Goal: Task Accomplishment & Management: Manage account settings

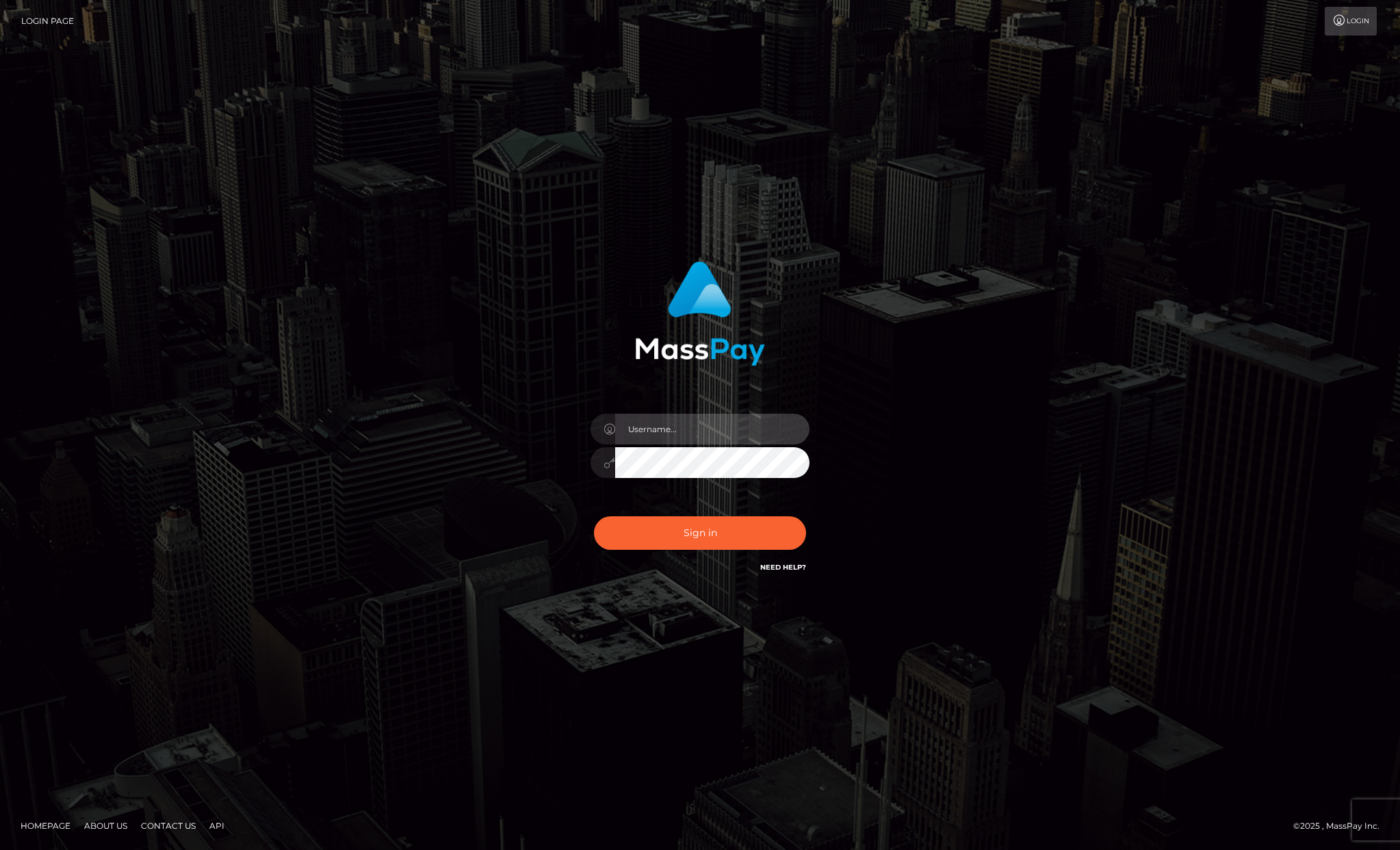
click at [675, 418] on input "text" at bounding box center [712, 429] width 195 height 31
type input "rosalin_eva@yahoo.ro"
click at [594, 516] on button "Sign in" at bounding box center [700, 533] width 212 height 34
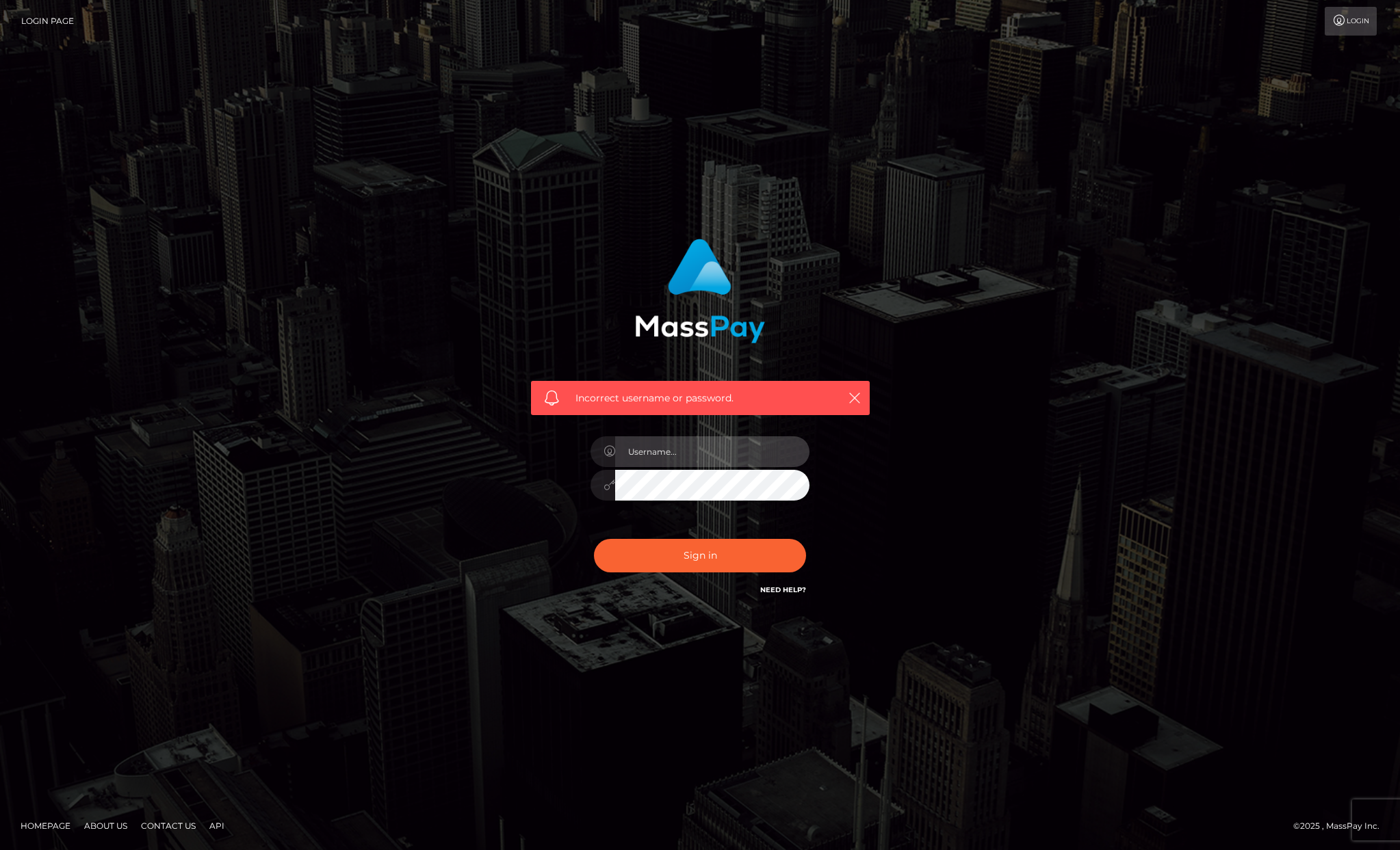
click at [691, 457] on input "text" at bounding box center [712, 452] width 195 height 31
type input "[EMAIL_ADDRESS][DOMAIN_NAME]"
click at [594, 539] on button "Sign in" at bounding box center [700, 556] width 212 height 34
click at [779, 591] on link "Need Help?" at bounding box center [784, 590] width 46 height 9
click at [681, 455] on input "text" at bounding box center [712, 452] width 195 height 31
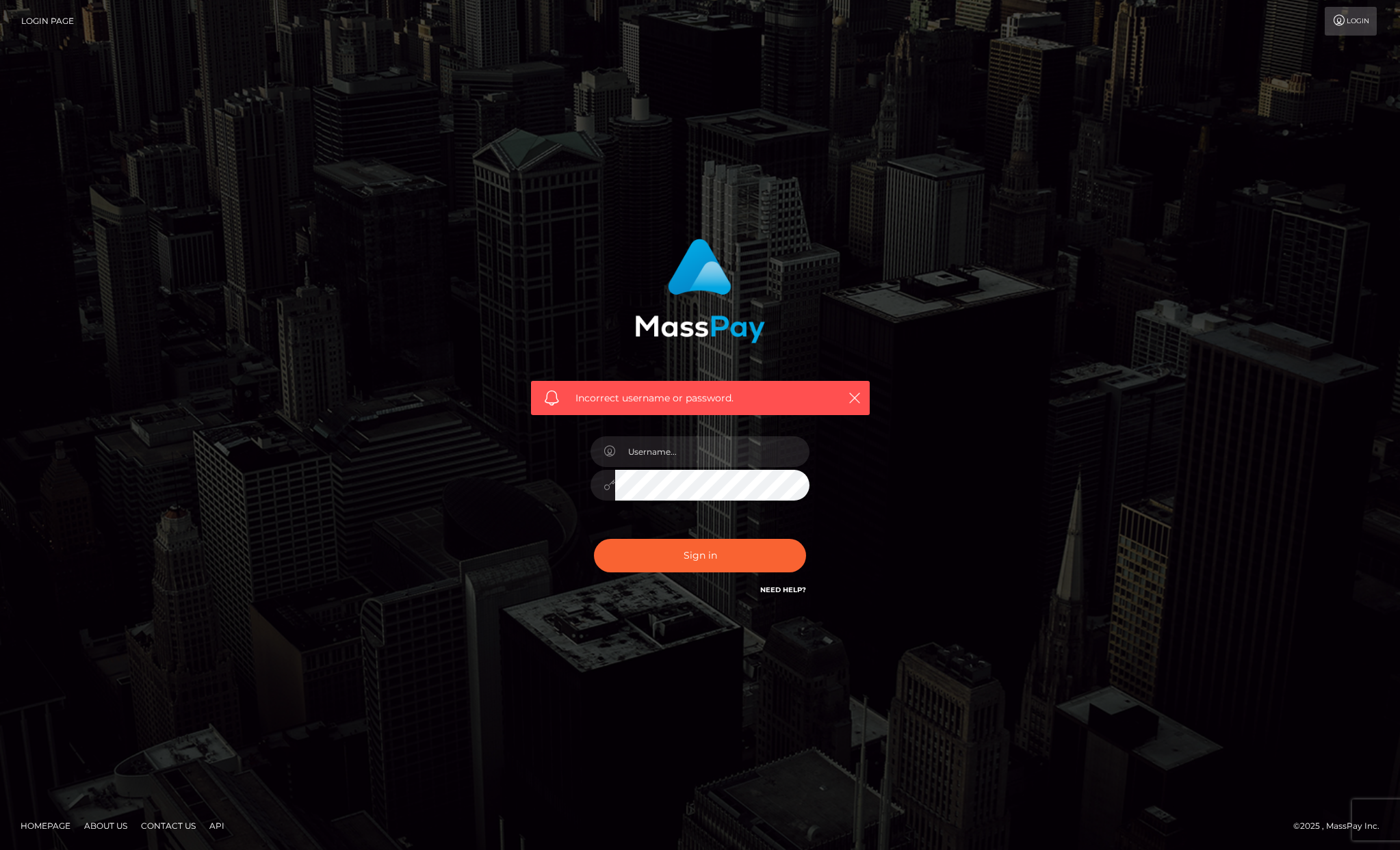
click at [1365, 16] on link "Login" at bounding box center [1351, 21] width 52 height 28
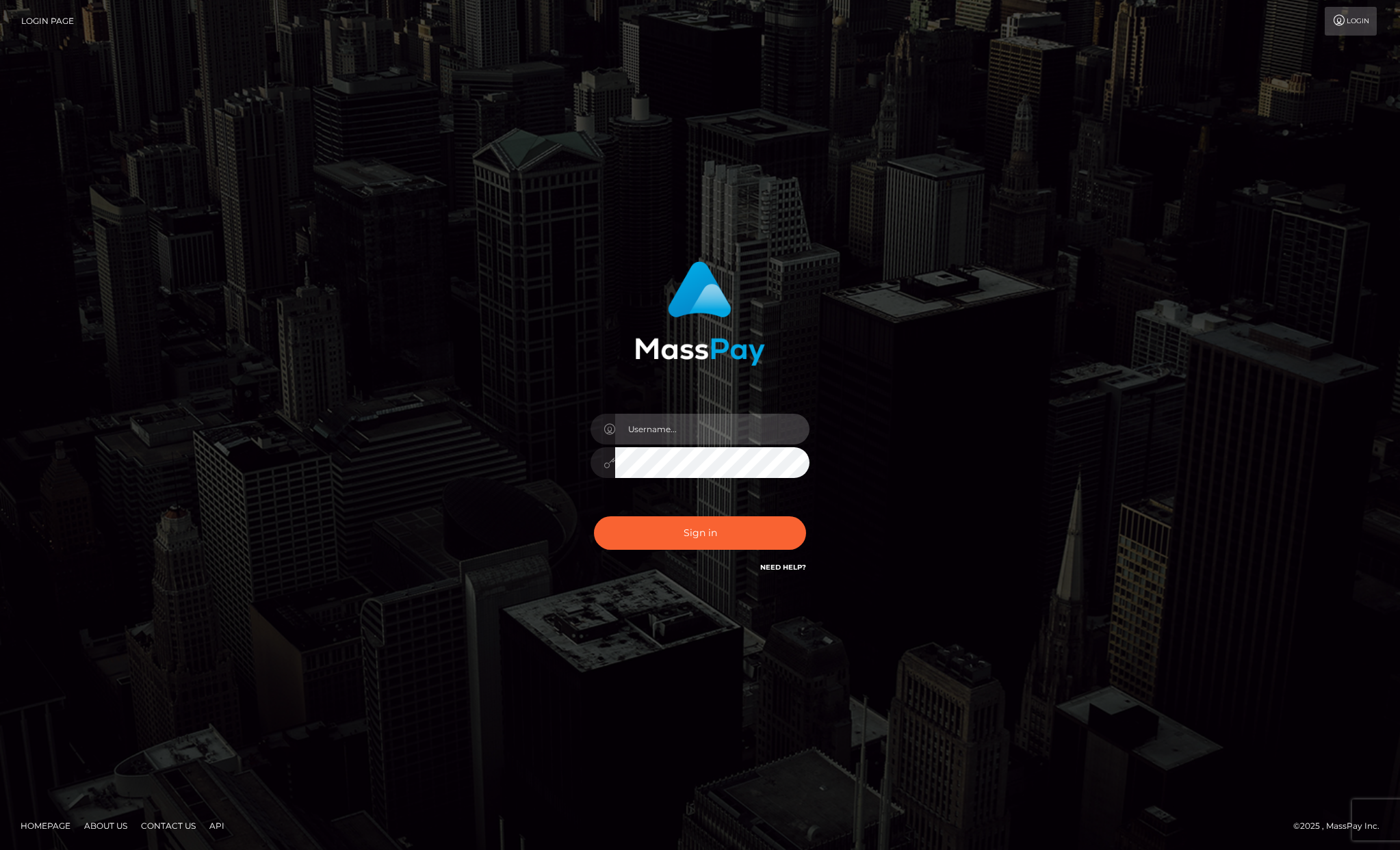
click at [713, 425] on input "text" at bounding box center [712, 429] width 195 height 31
type input "rosalin_eva@yahoo.ro"
click at [594, 516] on button "Sign in" at bounding box center [700, 533] width 212 height 34
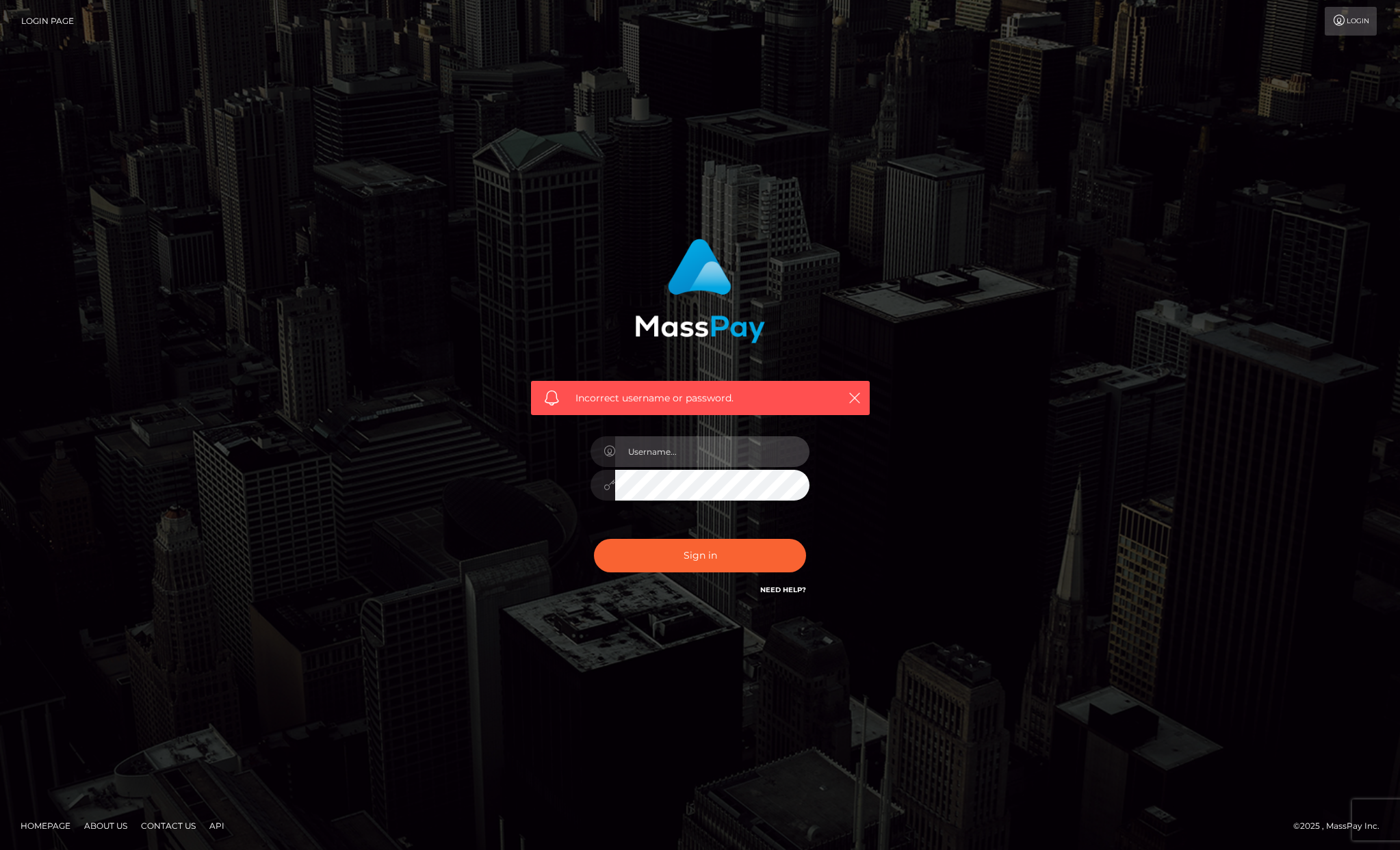
click at [695, 452] on input "text" at bounding box center [712, 452] width 195 height 31
type input "*"
type input "[EMAIL_ADDRESS][DOMAIN_NAME]"
click at [594, 539] on button "Sign in" at bounding box center [700, 556] width 212 height 34
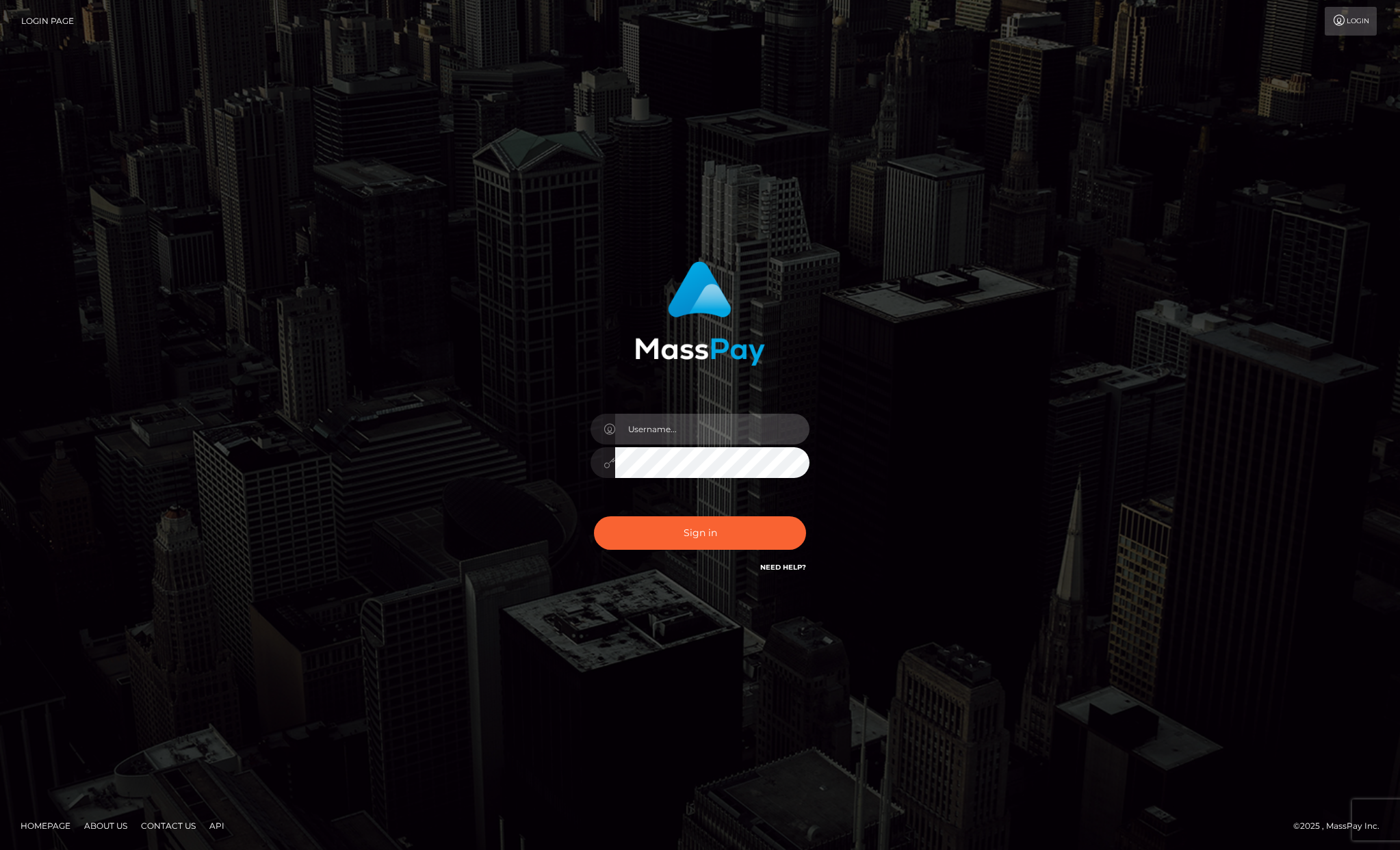
click at [701, 419] on input "text" at bounding box center [712, 429] width 195 height 31
type input "rosalin_eva@yahoo.ro"
click at [594, 516] on button "Sign in" at bounding box center [700, 533] width 212 height 34
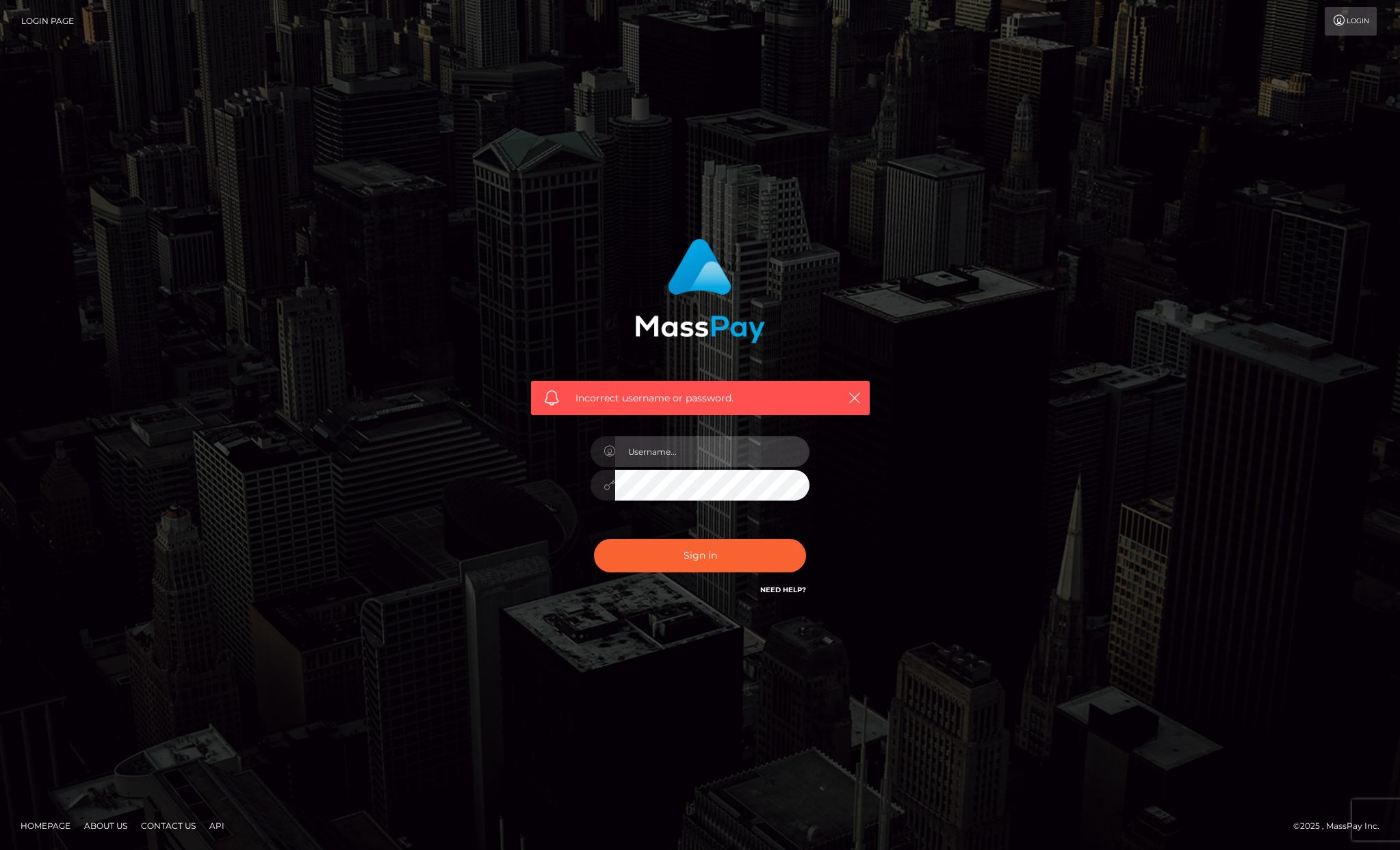
click at [667, 459] on input "text" at bounding box center [712, 452] width 195 height 31
type input "[EMAIL_ADDRESS][DOMAIN_NAME]"
click at [594, 539] on button "Sign in" at bounding box center [700, 556] width 212 height 34
drag, startPoint x: 157, startPoint y: 17, endPoint x: 182, endPoint y: 12, distance: 25.5
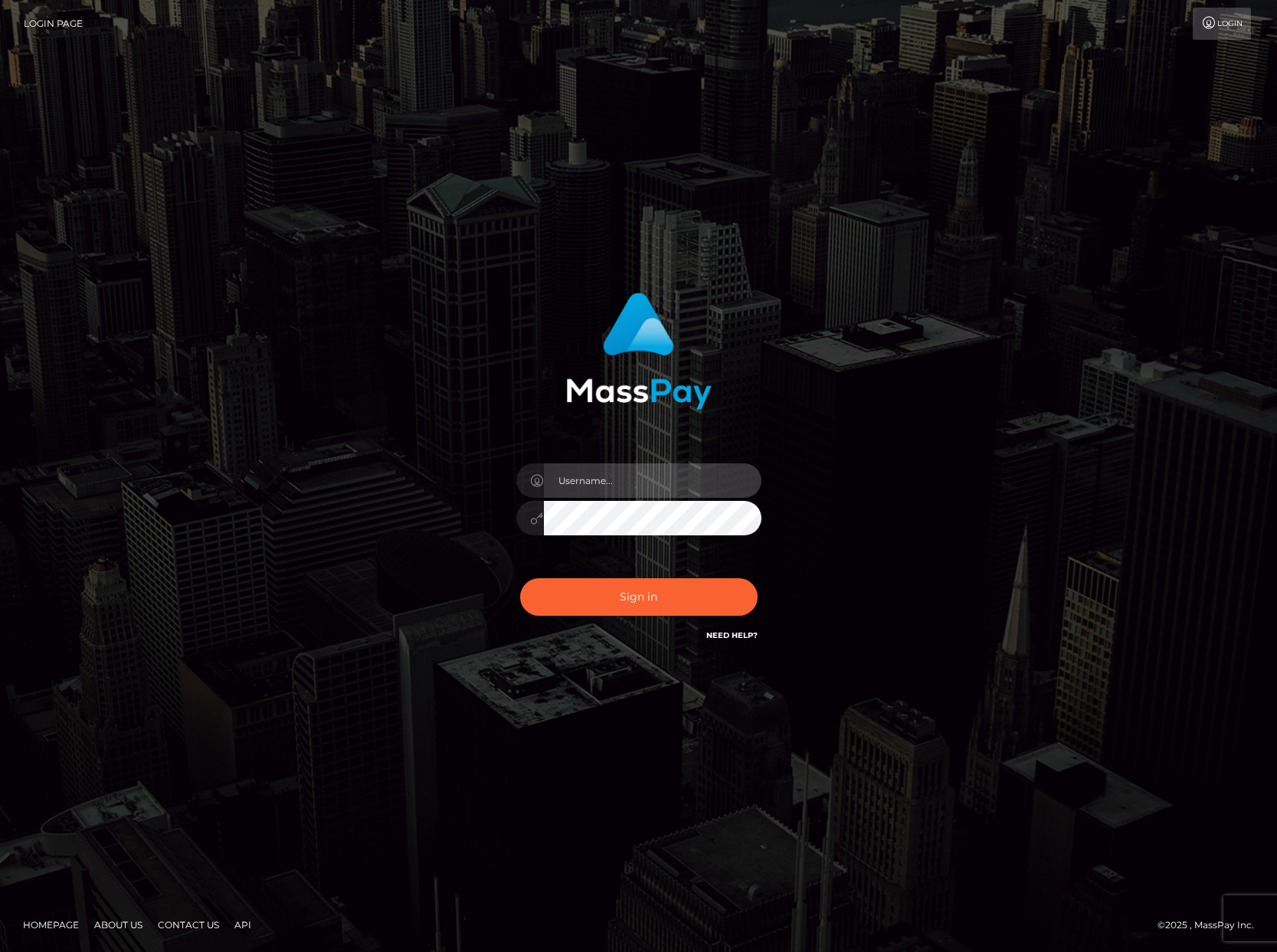
click at [622, 484] on input "text" at bounding box center [652, 481] width 218 height 34
type input "rosalin_eva@yahoo.ro"
click at [520, 578] on button "Sign in" at bounding box center [639, 597] width 238 height 38
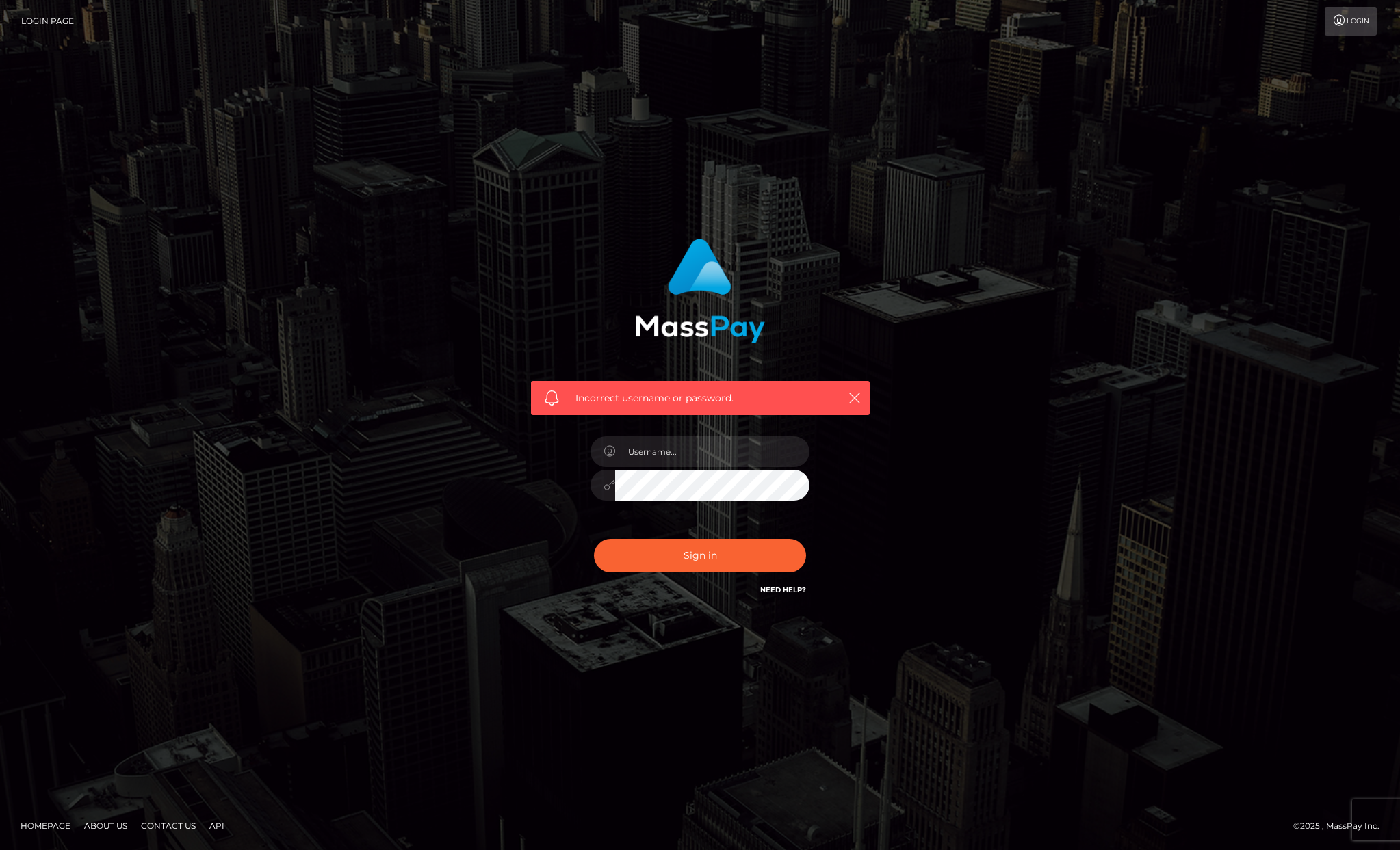
click at [1140, 15] on link "Login" at bounding box center [1351, 21] width 52 height 28
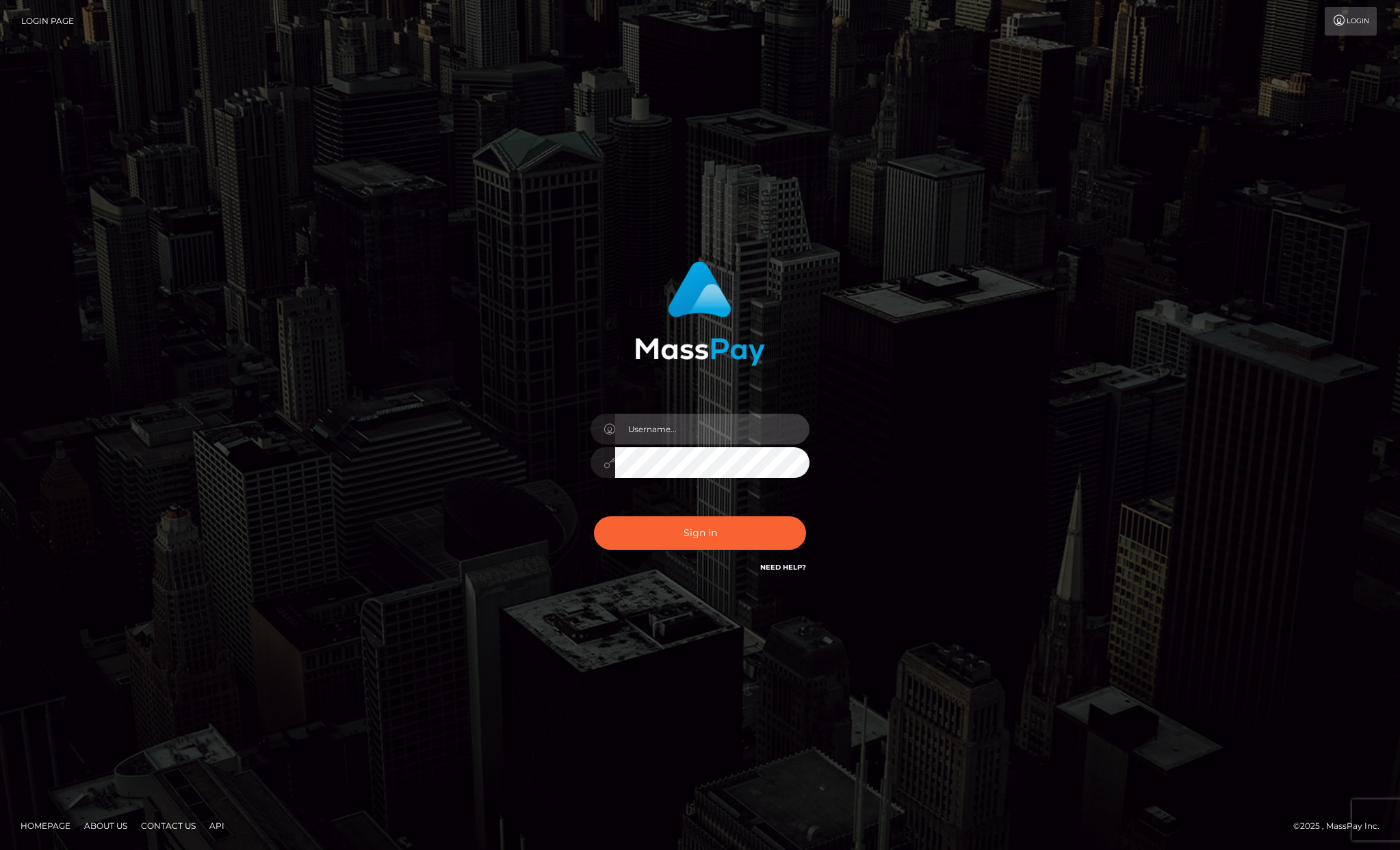
click at [693, 439] on input "text" at bounding box center [712, 429] width 195 height 31
type input "rosalin_eva@yahoo.ro"
click at [594, 516] on button "Sign in" at bounding box center [700, 533] width 212 height 34
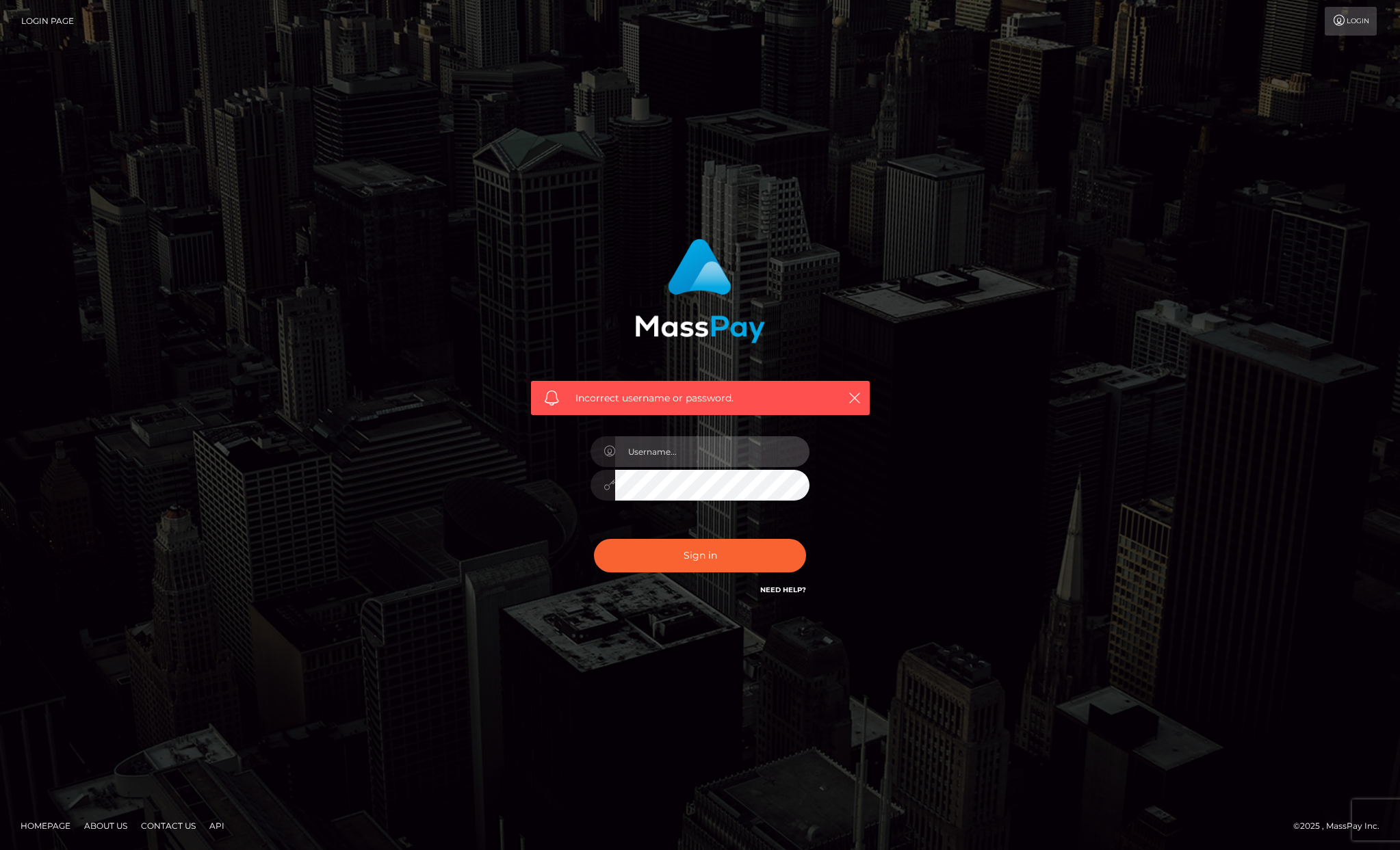
click at [703, 448] on input "text" at bounding box center [712, 452] width 195 height 31
type input "rosalin_eva@yahoo.ro"
click at [594, 539] on button "Sign in" at bounding box center [700, 556] width 212 height 34
click at [44, 825] on link "Homepage" at bounding box center [45, 826] width 61 height 22
